Goal: Information Seeking & Learning: Learn about a topic

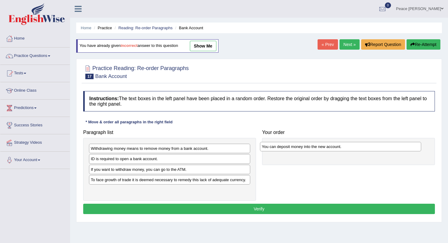
drag, startPoint x: 145, startPoint y: 192, endPoint x: 316, endPoint y: 149, distance: 176.4
click at [316, 149] on div "You can deposit money into the new account." at bounding box center [340, 146] width 161 height 9
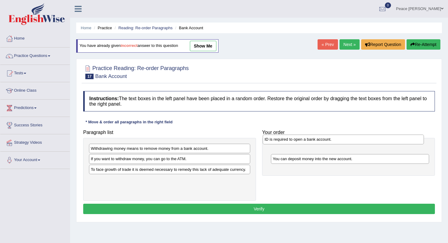
drag, startPoint x: 143, startPoint y: 160, endPoint x: 317, endPoint y: 141, distance: 174.7
click at [317, 140] on div "ID is required to open a bank account." at bounding box center [343, 139] width 161 height 9
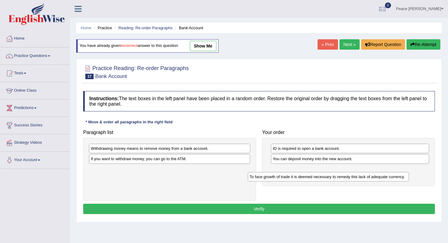
drag, startPoint x: 202, startPoint y: 169, endPoint x: 361, endPoint y: 176, distance: 159.0
click at [361, 176] on div "To face growth of trade it is deemed necessary to remedy this lack of adequate …" at bounding box center [328, 176] width 161 height 9
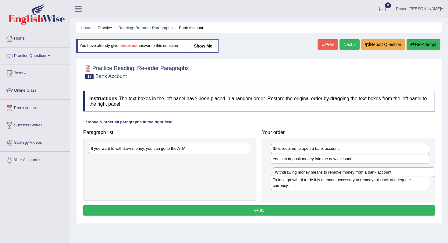
drag, startPoint x: 181, startPoint y: 149, endPoint x: 365, endPoint y: 173, distance: 185.6
click at [365, 173] on div "Withdrawing money means to remove money from a bank account." at bounding box center [353, 172] width 161 height 9
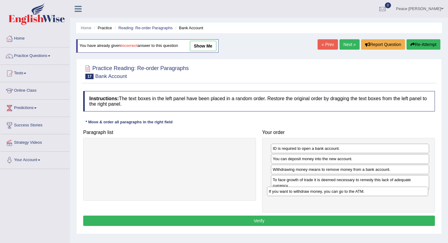
drag, startPoint x: 220, startPoint y: 147, endPoint x: 398, endPoint y: 190, distance: 183.1
click at [398, 190] on div "If you want to withdraw money, you can go to the ATM." at bounding box center [347, 191] width 161 height 9
click at [336, 221] on button "Verify" at bounding box center [259, 221] width 352 height 10
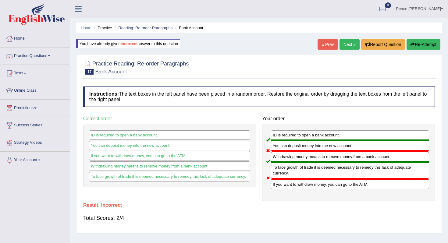
click at [352, 44] on link "Next »" at bounding box center [350, 44] width 20 height 10
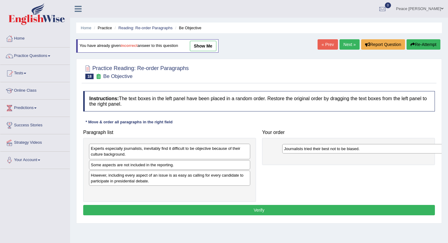
drag, startPoint x: 176, startPoint y: 193, endPoint x: 369, endPoint y: 150, distance: 197.9
click at [369, 150] on div "Journalists tried their best not to be biased." at bounding box center [362, 148] width 161 height 9
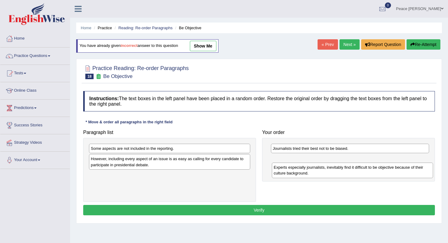
drag, startPoint x: 178, startPoint y: 149, endPoint x: 360, endPoint y: 162, distance: 183.1
click at [361, 163] on div "Experts especially journalists, inevitably find it difficult to be objective be…" at bounding box center [352, 170] width 161 height 15
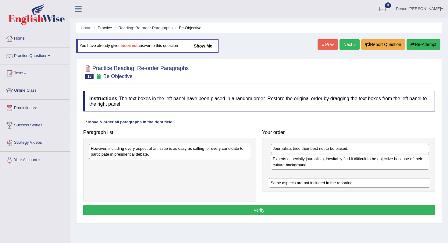
drag, startPoint x: 132, startPoint y: 150, endPoint x: 318, endPoint y: 184, distance: 188.4
click at [318, 184] on div "Some aspects are not included in the reporting." at bounding box center [349, 182] width 161 height 9
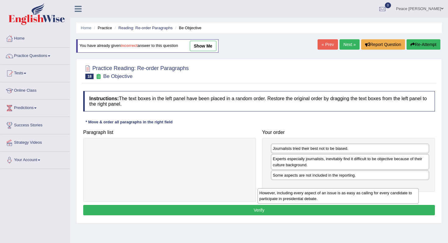
drag, startPoint x: 225, startPoint y: 150, endPoint x: 397, endPoint y: 192, distance: 177.7
click at [397, 192] on div "However, including every aspect of an issue is as easy as calling for every can…" at bounding box center [338, 195] width 161 height 15
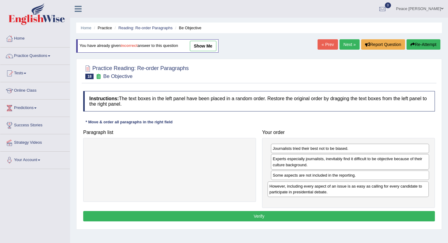
drag, startPoint x: 230, startPoint y: 152, endPoint x: 408, endPoint y: 188, distance: 181.9
click at [408, 188] on div "However, including every aspect of an issue is as easy as calling for every can…" at bounding box center [348, 189] width 161 height 15
click at [333, 218] on button "Verify" at bounding box center [259, 216] width 352 height 10
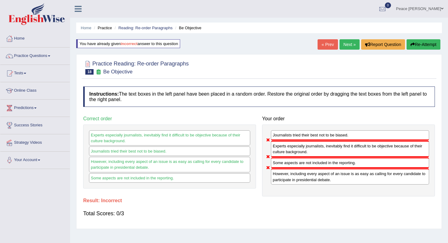
click at [346, 42] on link "Next »" at bounding box center [350, 44] width 20 height 10
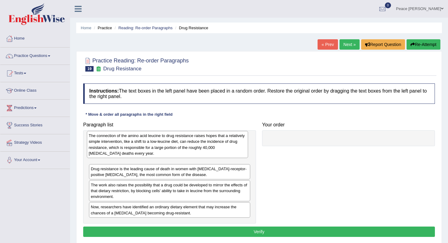
drag, startPoint x: 164, startPoint y: 149, endPoint x: 162, endPoint y: 144, distance: 5.6
click at [162, 144] on div "The connection of the amino acid leucine to drug resistance raises hopes that a…" at bounding box center [167, 144] width 161 height 27
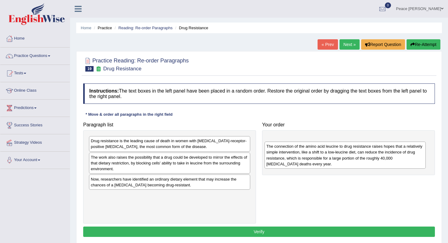
drag, startPoint x: 165, startPoint y: 145, endPoint x: 340, endPoint y: 149, distance: 175.0
click at [340, 149] on div "The connection of the amino acid leucine to drug resistance raises hopes that a…" at bounding box center [345, 155] width 161 height 27
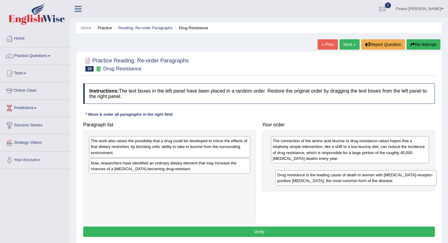
drag, startPoint x: 187, startPoint y: 140, endPoint x: 373, endPoint y: 174, distance: 189.6
click at [373, 174] on div "Drug resistance is the leading cause of death in women with estrogen-receptor-p…" at bounding box center [356, 177] width 161 height 15
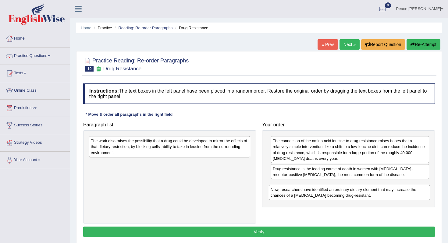
drag, startPoint x: 198, startPoint y: 166, endPoint x: 379, endPoint y: 199, distance: 184.4
click at [378, 193] on div "Now, researchers have identified an ordinary dietary element that may increase …" at bounding box center [349, 192] width 161 height 15
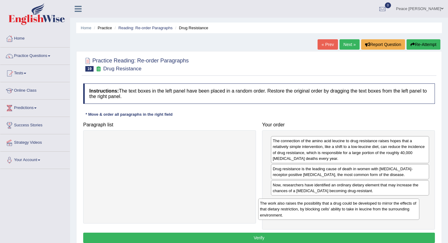
drag, startPoint x: 155, startPoint y: 145, endPoint x: 333, endPoint y: 210, distance: 189.2
click at [333, 210] on div "The work also raises the possibility that a drug could be developed to mirror t…" at bounding box center [338, 209] width 161 height 21
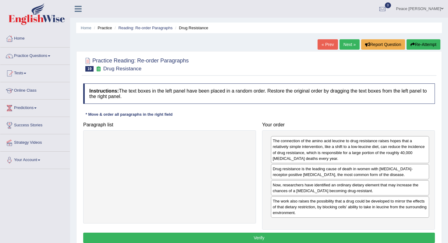
click at [259, 237] on button "Verify" at bounding box center [259, 238] width 352 height 10
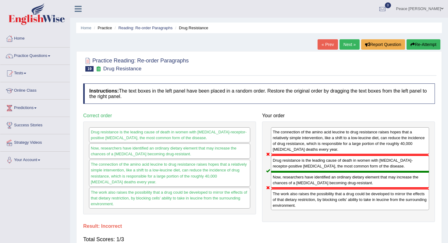
click at [347, 44] on link "Next »" at bounding box center [350, 44] width 20 height 10
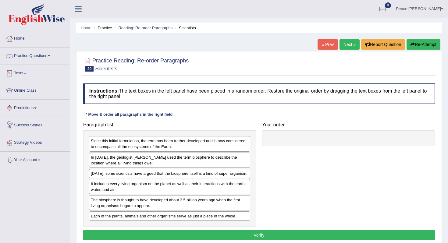
click at [50, 56] on span at bounding box center [49, 55] width 2 height 1
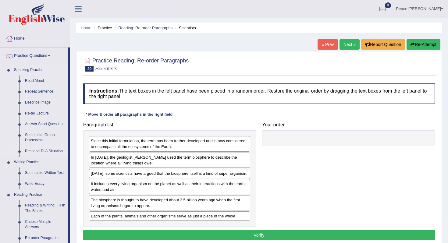
click at [52, 151] on link "Respond To A Situation" at bounding box center [45, 151] width 46 height 11
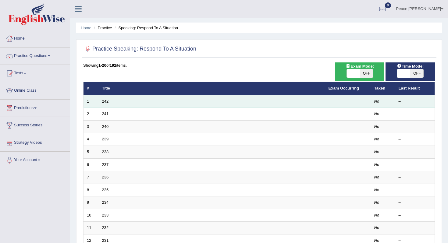
click at [110, 102] on td "242" at bounding box center [212, 101] width 226 height 13
click at [114, 98] on td "242" at bounding box center [212, 101] width 226 height 13
click at [135, 102] on td "242" at bounding box center [212, 101] width 226 height 13
click at [106, 104] on link "242" at bounding box center [105, 101] width 7 height 5
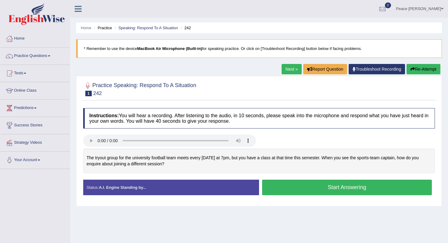
click at [332, 187] on button "Start Answering" at bounding box center [347, 188] width 170 height 16
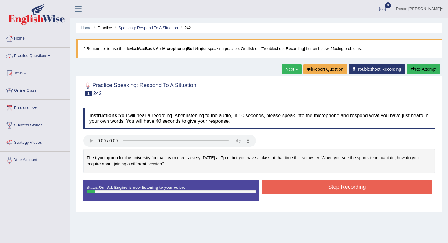
click at [332, 187] on button "Stop Recording" at bounding box center [347, 187] width 170 height 14
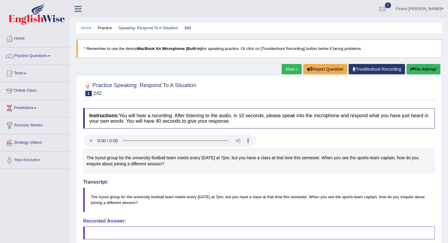
click at [105, 222] on h4 "Recorded Answer:" at bounding box center [259, 221] width 352 height 5
click at [421, 67] on button "Re-Attempt" at bounding box center [424, 69] width 34 height 10
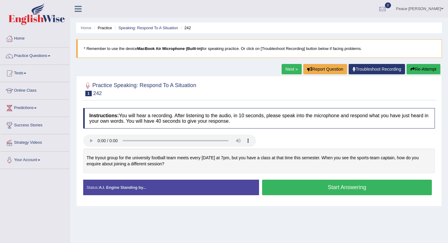
click at [312, 187] on button "Start Answering" at bounding box center [347, 188] width 170 height 16
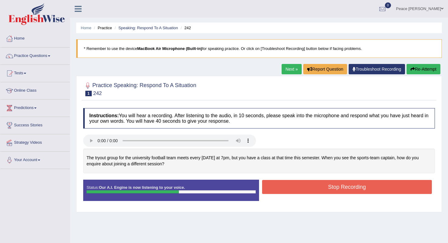
click at [312, 187] on button "Stop Recording" at bounding box center [347, 187] width 170 height 14
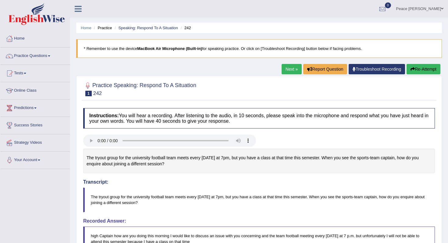
click at [428, 71] on button "Re-Attempt" at bounding box center [424, 69] width 34 height 10
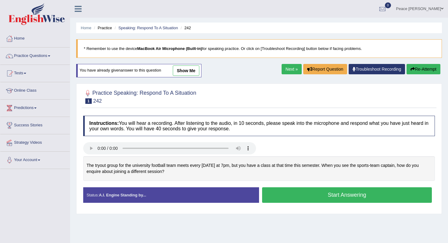
click at [327, 194] on button "Start Answering" at bounding box center [347, 195] width 170 height 16
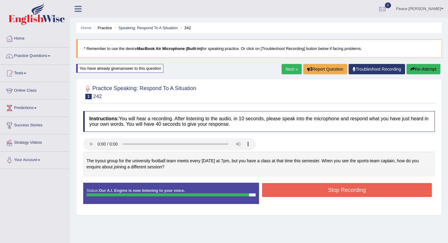
click at [327, 194] on button "Stop Recording" at bounding box center [347, 190] width 170 height 14
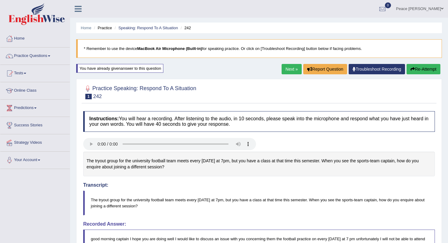
click at [287, 70] on link "Next »" at bounding box center [292, 69] width 20 height 10
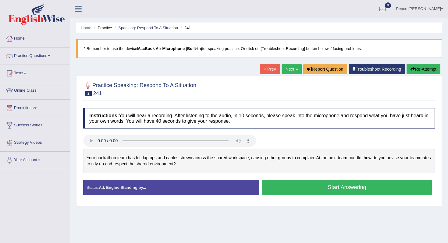
click at [336, 193] on button "Start Answering" at bounding box center [347, 188] width 170 height 16
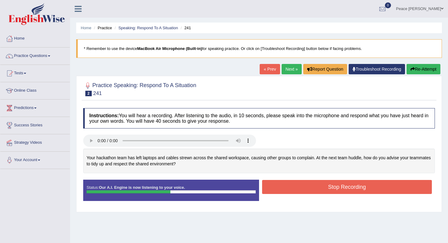
click at [336, 193] on button "Stop Recording" at bounding box center [347, 187] width 170 height 14
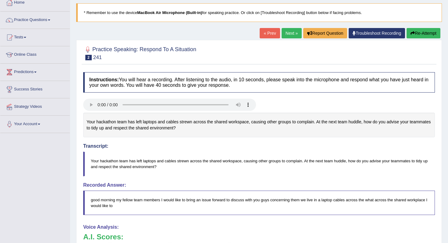
scroll to position [20, 0]
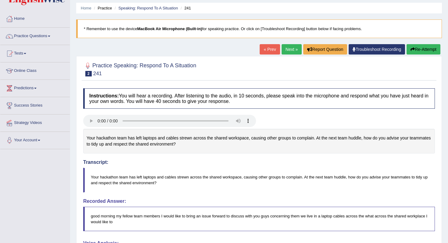
click at [429, 49] on button "Re-Attempt" at bounding box center [424, 49] width 34 height 10
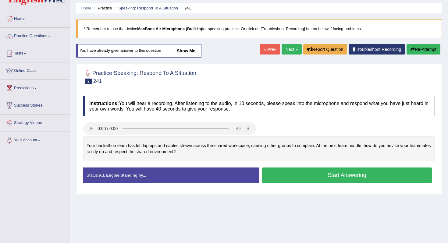
click at [309, 172] on button "Start Answering" at bounding box center [347, 176] width 170 height 16
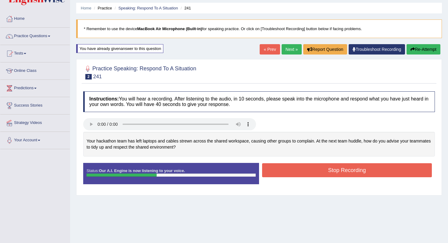
click at [309, 172] on button "Stop Recording" at bounding box center [347, 170] width 170 height 14
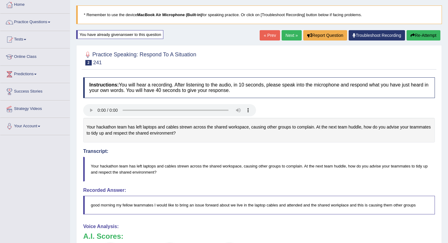
scroll to position [32, 0]
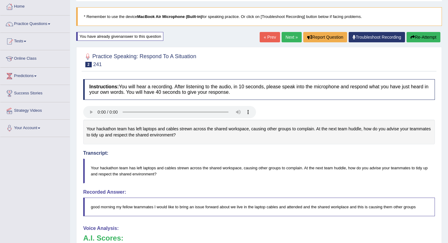
click at [289, 36] on link "Next »" at bounding box center [292, 37] width 20 height 10
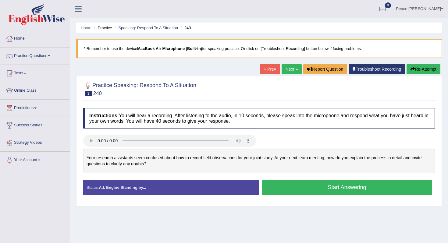
click at [312, 190] on button "Start Answering" at bounding box center [347, 188] width 170 height 16
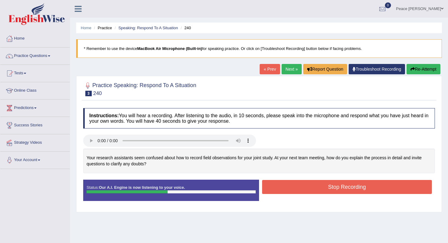
click at [312, 190] on button "Stop Recording" at bounding box center [347, 187] width 170 height 14
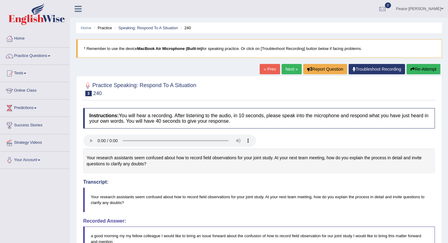
click at [286, 66] on link "Next »" at bounding box center [292, 69] width 20 height 10
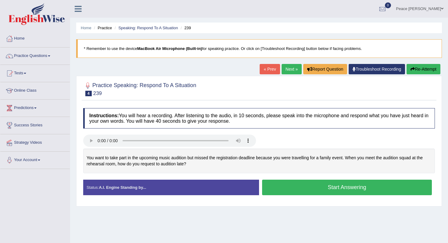
click at [307, 189] on button "Start Answering" at bounding box center [347, 188] width 170 height 16
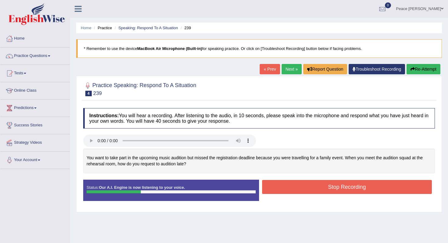
click at [307, 189] on button "Stop Recording" at bounding box center [347, 187] width 170 height 14
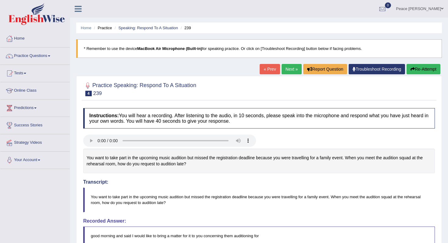
click at [420, 68] on button "Re-Attempt" at bounding box center [424, 69] width 34 height 10
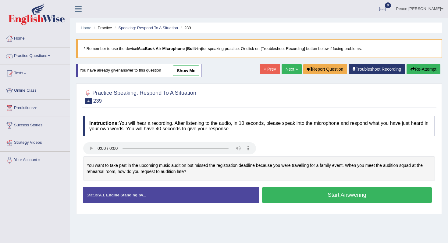
click at [304, 197] on button "Start Answering" at bounding box center [347, 195] width 170 height 16
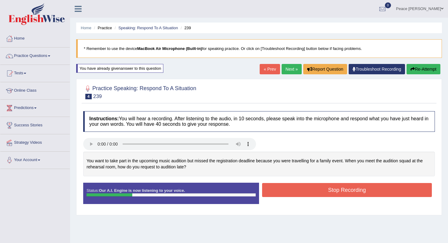
click at [304, 197] on button "Stop Recording" at bounding box center [347, 190] width 170 height 14
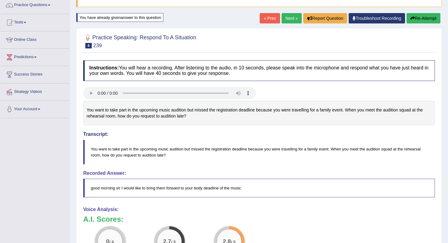
scroll to position [49, 0]
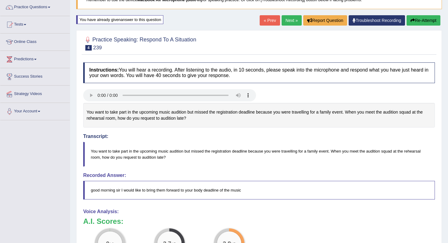
click at [290, 20] on link "Next »" at bounding box center [292, 20] width 20 height 10
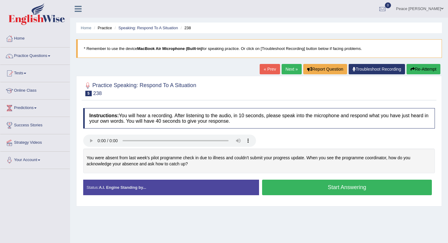
click at [311, 185] on button "Start Answering" at bounding box center [347, 188] width 170 height 16
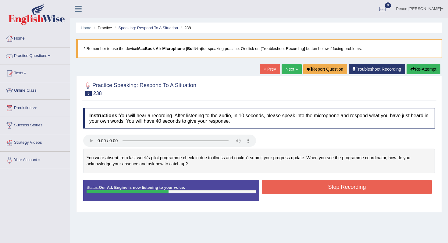
click at [311, 185] on button "Stop Recording" at bounding box center [347, 187] width 170 height 14
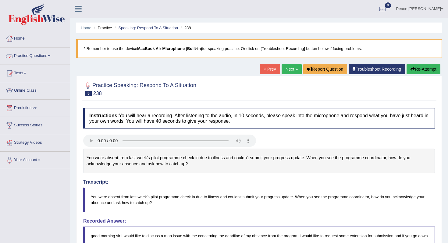
click at [31, 57] on link "Practice Questions" at bounding box center [34, 55] width 69 height 15
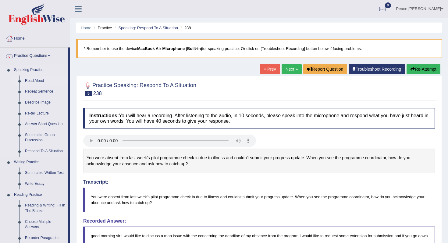
click at [36, 82] on link "Read Aloud" at bounding box center [45, 81] width 46 height 11
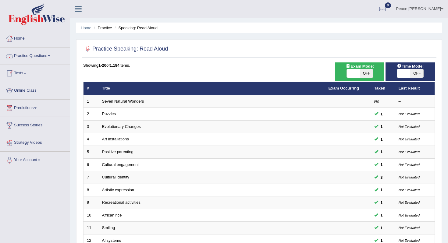
click at [36, 54] on link "Practice Questions" at bounding box center [34, 55] width 69 height 15
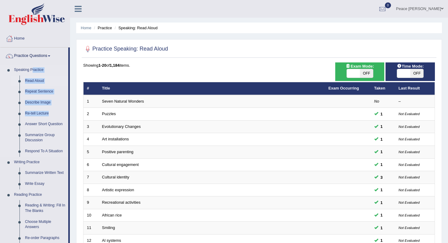
drag, startPoint x: 69, startPoint y: 116, endPoint x: 34, endPoint y: 71, distance: 57.3
click at [33, 72] on li "Practice Questions Speaking Practice Read Aloud Repeat Sentence Describe Image …" at bounding box center [34, 219] width 69 height 343
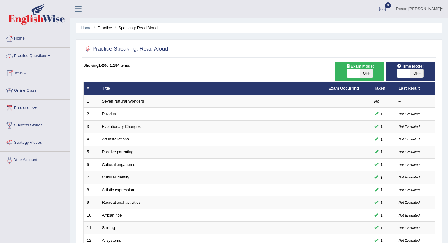
click at [36, 59] on link "Practice Questions" at bounding box center [34, 55] width 69 height 15
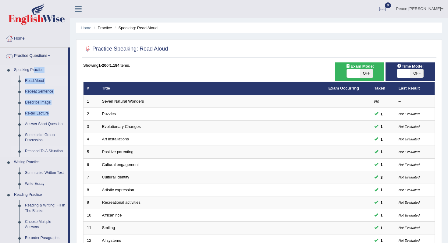
click at [41, 149] on link "Respond To A Situation" at bounding box center [45, 151] width 46 height 11
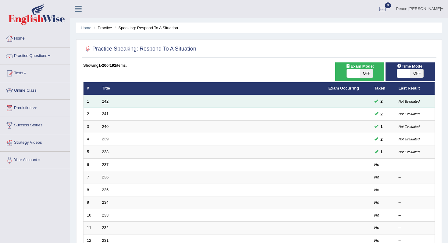
click at [106, 102] on link "242" at bounding box center [105, 101] width 7 height 5
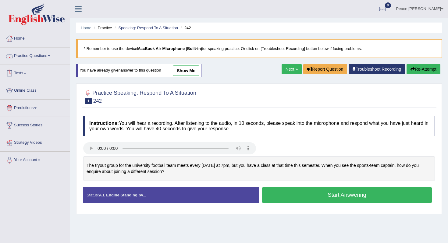
click at [41, 54] on link "Practice Questions" at bounding box center [34, 55] width 69 height 15
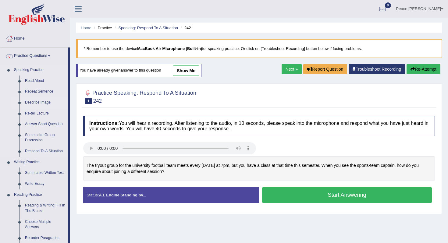
click at [40, 101] on link "Describe Image" at bounding box center [45, 102] width 46 height 11
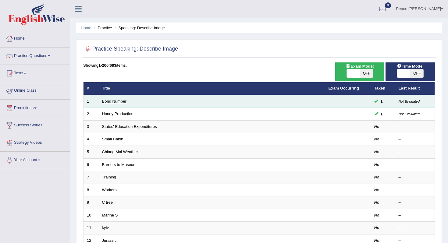
click at [106, 101] on link "Bond Number" at bounding box center [114, 101] width 24 height 5
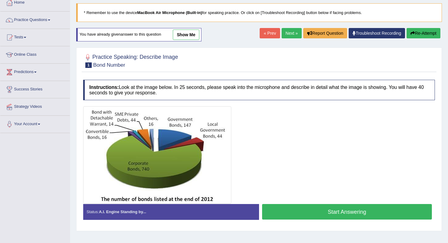
scroll to position [37, 0]
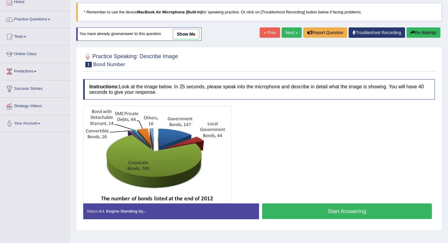
click at [354, 208] on button "Start Answering" at bounding box center [347, 212] width 170 height 16
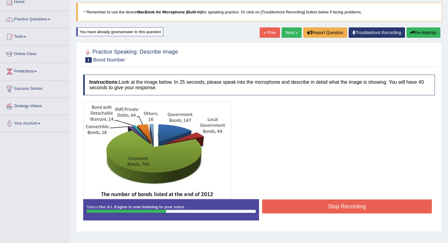
click at [354, 208] on button "Stop Recording" at bounding box center [347, 207] width 170 height 14
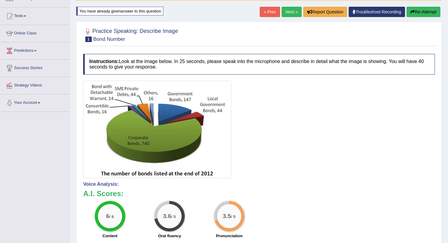
scroll to position [47, 0]
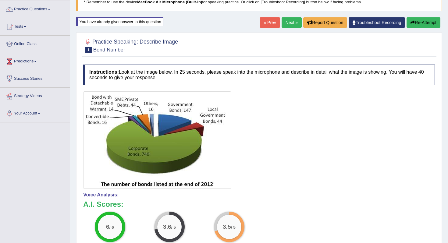
click at [290, 22] on link "Next »" at bounding box center [292, 22] width 20 height 10
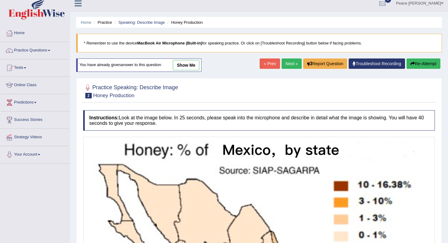
scroll to position [3, 0]
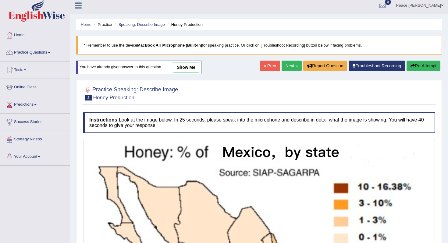
click at [290, 68] on link "Next »" at bounding box center [292, 66] width 20 height 10
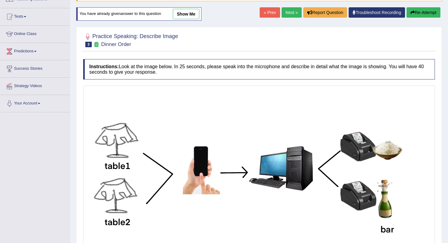
scroll to position [61, 0]
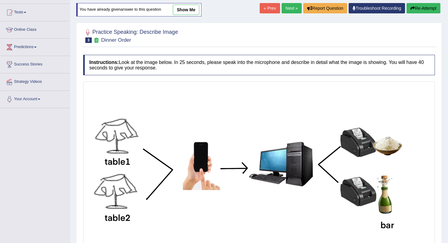
click at [291, 9] on link "Next »" at bounding box center [292, 8] width 20 height 10
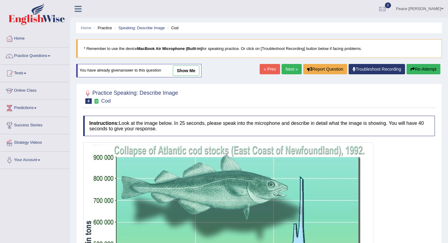
click at [289, 71] on link "Next »" at bounding box center [292, 69] width 20 height 10
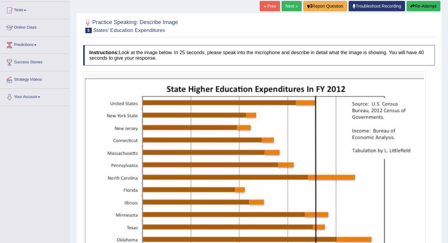
scroll to position [61, 0]
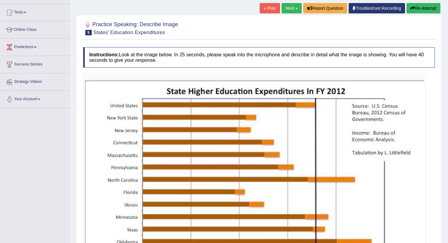
click at [284, 9] on link "Next »" at bounding box center [292, 8] width 20 height 10
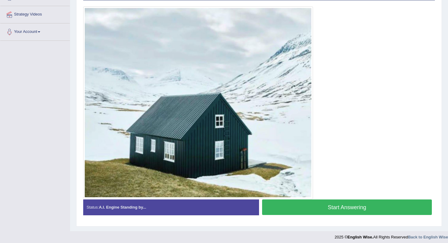
scroll to position [132, 0]
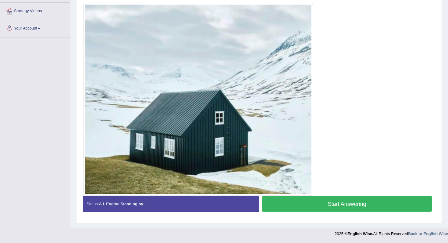
click at [334, 204] on button "Start Answering" at bounding box center [347, 204] width 170 height 16
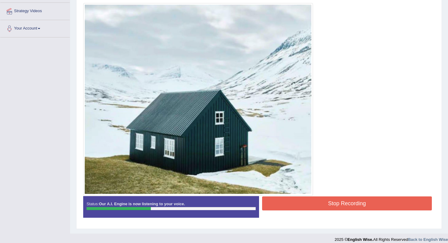
click at [334, 203] on button "Stop Recording" at bounding box center [347, 204] width 170 height 14
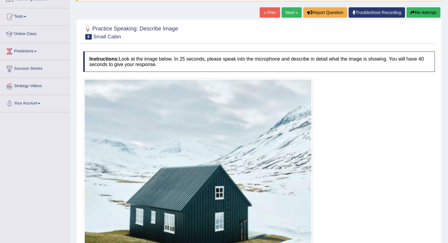
scroll to position [46, 0]
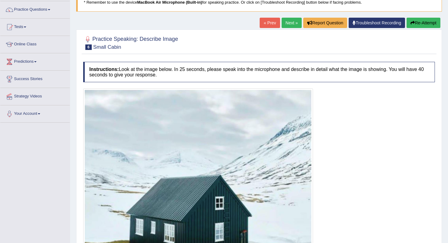
click at [283, 21] on link "Next »" at bounding box center [292, 23] width 20 height 10
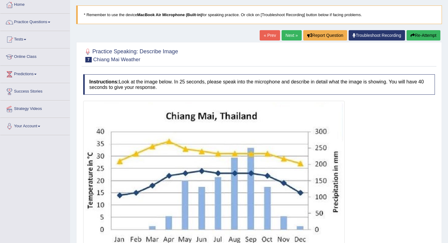
scroll to position [8, 0]
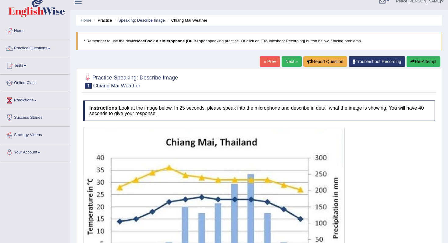
click at [288, 61] on link "Next »" at bounding box center [292, 61] width 20 height 10
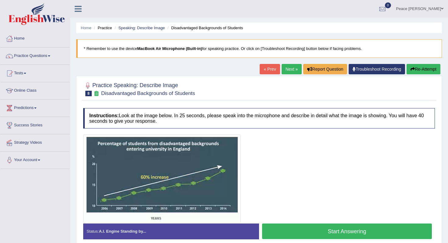
click at [293, 70] on link "Next »" at bounding box center [292, 69] width 20 height 10
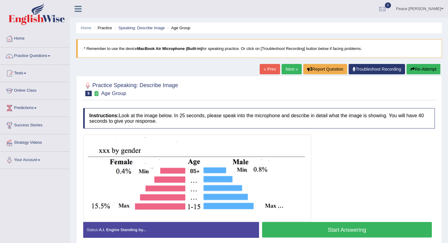
click at [292, 71] on link "Next »" at bounding box center [292, 69] width 20 height 10
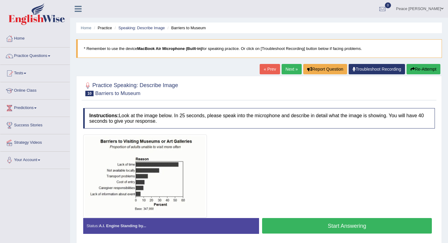
click at [292, 71] on link "Next »" at bounding box center [292, 69] width 20 height 10
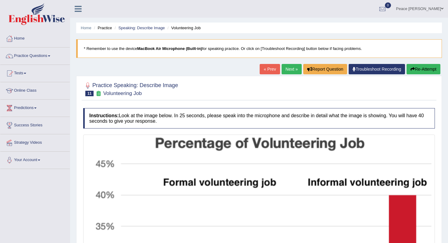
click at [292, 71] on link "Next »" at bounding box center [292, 69] width 20 height 10
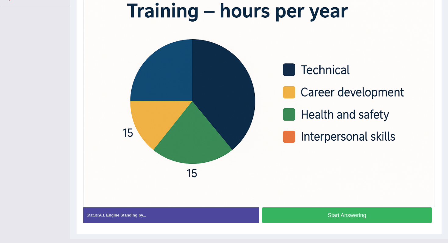
scroll to position [162, 0]
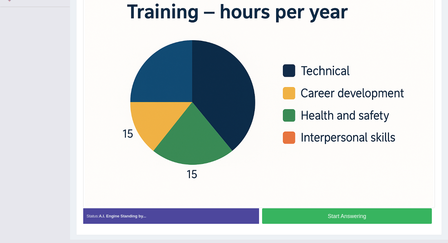
click at [335, 213] on button "Start Answering" at bounding box center [347, 216] width 170 height 16
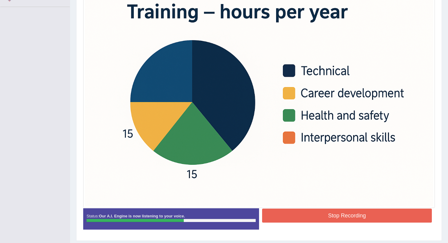
click at [329, 217] on button "Stop Recording" at bounding box center [347, 216] width 170 height 14
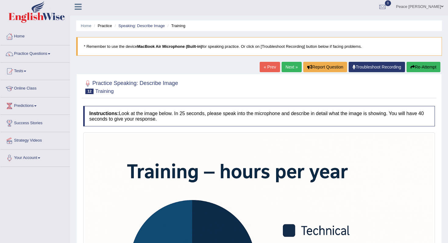
scroll to position [0, 0]
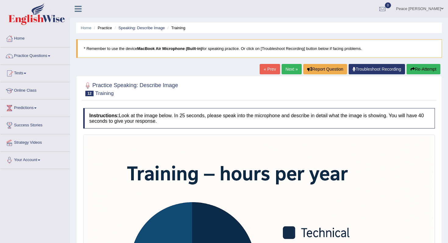
click at [286, 68] on link "Next »" at bounding box center [292, 69] width 20 height 10
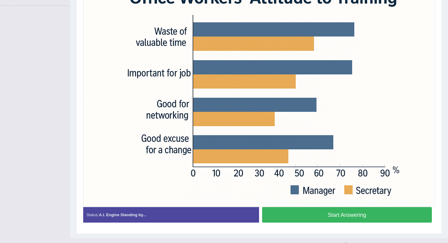
scroll to position [171, 0]
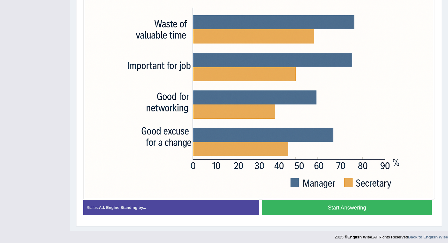
click at [309, 205] on button "Start Answering" at bounding box center [347, 208] width 170 height 16
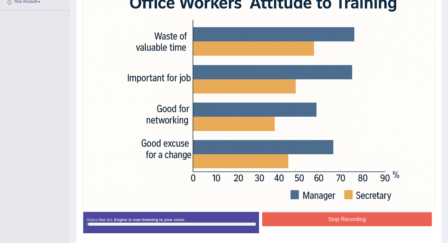
scroll to position [146, 0]
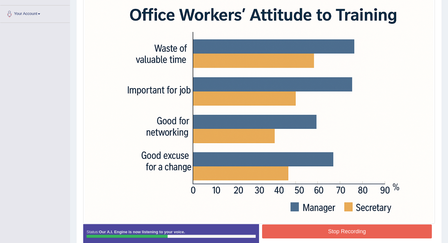
click at [364, 234] on button "Stop Recording" at bounding box center [347, 232] width 170 height 14
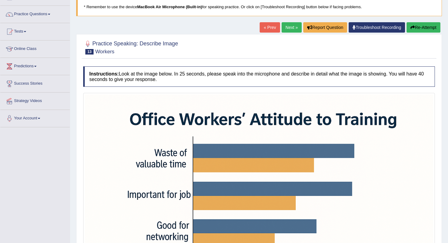
scroll to position [35, 0]
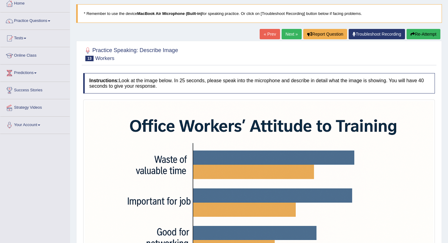
click at [292, 35] on link "Next »" at bounding box center [292, 34] width 20 height 10
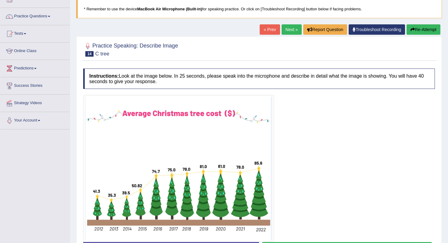
scroll to position [61, 0]
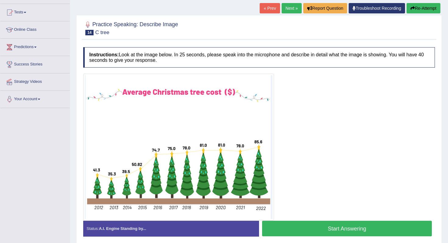
click at [358, 226] on button "Start Answering" at bounding box center [347, 229] width 170 height 16
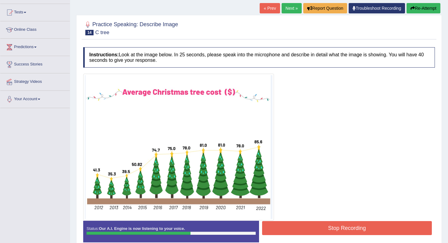
click at [357, 227] on button "Stop Recording" at bounding box center [347, 228] width 170 height 14
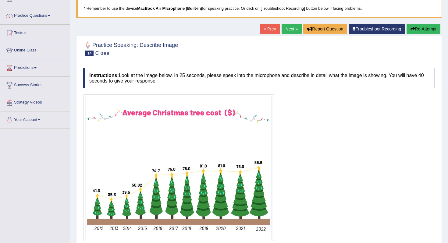
scroll to position [32, 0]
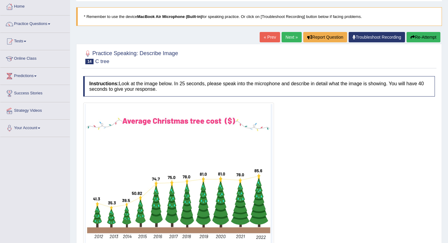
click at [293, 34] on link "Next »" at bounding box center [292, 37] width 20 height 10
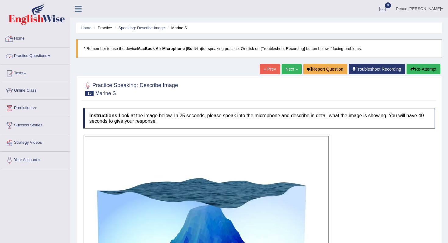
click at [46, 53] on link "Practice Questions" at bounding box center [34, 55] width 69 height 15
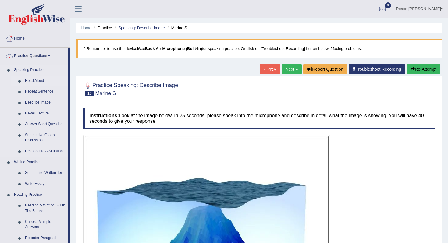
click at [42, 79] on link "Read Aloud" at bounding box center [45, 81] width 46 height 11
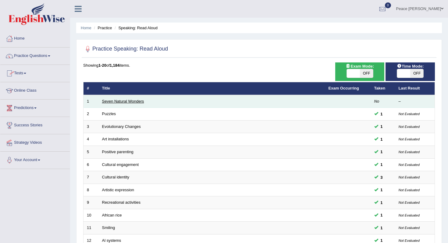
click at [110, 101] on link "Seven Natural Wonders" at bounding box center [123, 101] width 42 height 5
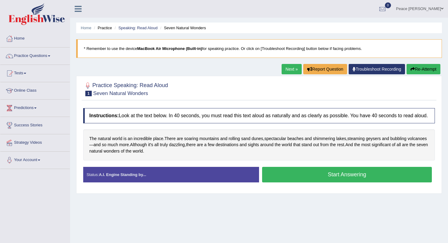
click at [353, 180] on button "Start Answering" at bounding box center [347, 175] width 170 height 16
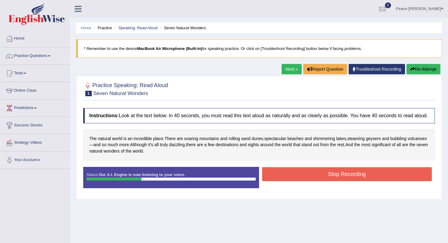
click at [289, 66] on link "Next »" at bounding box center [292, 69] width 20 height 10
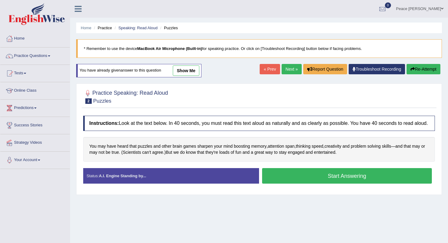
click at [313, 175] on button "Start Answering" at bounding box center [347, 176] width 170 height 16
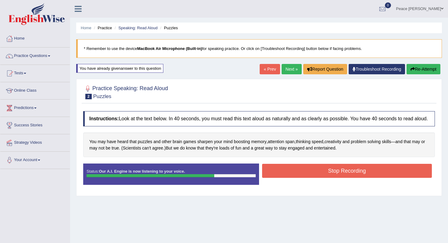
click at [313, 178] on button "Stop Recording" at bounding box center [347, 171] width 170 height 14
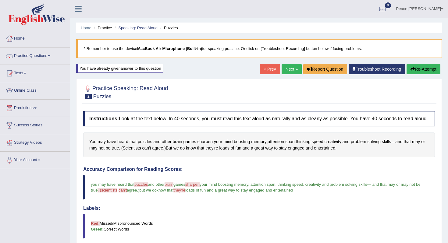
click at [292, 69] on link "Next »" at bounding box center [292, 69] width 20 height 10
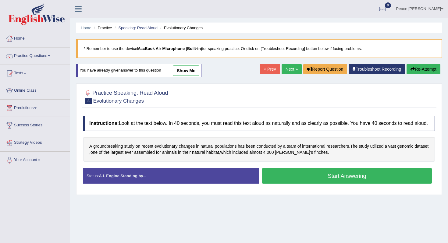
click at [305, 181] on button "Start Answering" at bounding box center [347, 176] width 170 height 16
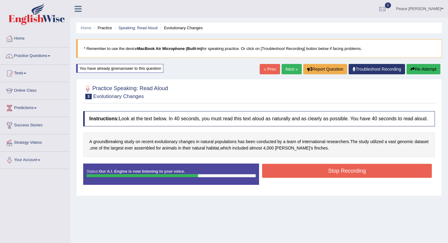
click at [305, 178] on button "Stop Recording" at bounding box center [347, 171] width 170 height 14
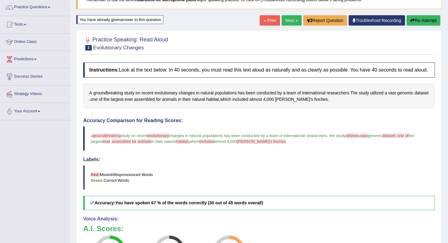
scroll to position [49, 0]
click at [286, 23] on link "Next »" at bounding box center [292, 20] width 20 height 10
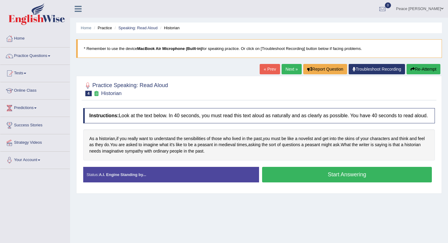
click at [340, 178] on button "Start Answering" at bounding box center [347, 175] width 170 height 16
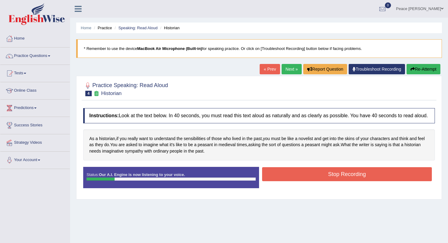
click at [340, 178] on button "Stop Recording" at bounding box center [347, 174] width 170 height 14
